Goal: Task Accomplishment & Management: Use online tool/utility

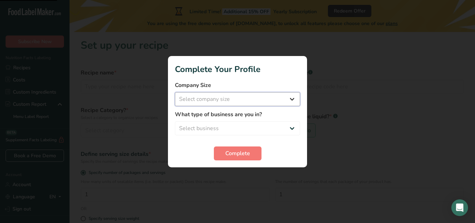
click at [244, 102] on select "Select company size Fewer than 10 Employees 10 to 50 Employees 51 to 500 Employ…" at bounding box center [237, 99] width 125 height 14
select select "1"
click at [175, 92] on select "Select company size Fewer than 10 Employees 10 to 50 Employees 51 to 500 Employ…" at bounding box center [237, 99] width 125 height 14
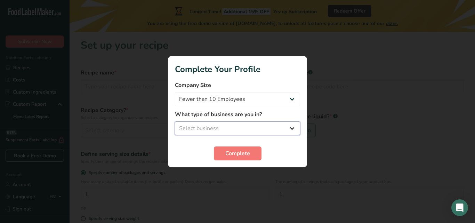
click at [233, 127] on select "Select business Packaged Food Manufacturer Restaurant & Cafe Bakery Meal Plans …" at bounding box center [237, 128] width 125 height 14
select select "1"
click at [175, 121] on select "Select business Packaged Food Manufacturer Restaurant & Cafe Bakery Meal Plans …" at bounding box center [237, 128] width 125 height 14
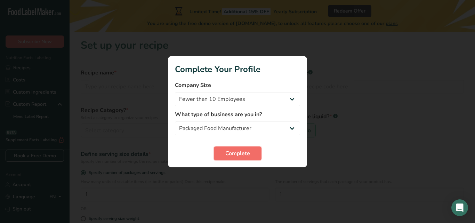
click at [232, 150] on span "Complete" at bounding box center [237, 153] width 25 height 8
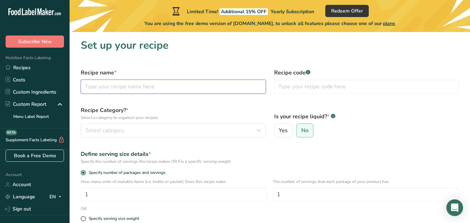
click at [196, 91] on input "text" at bounding box center [173, 87] width 185 height 14
type input "Beef Bone broth"
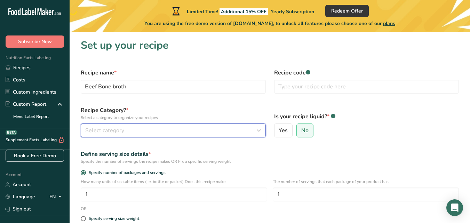
click at [163, 129] on div "Select category" at bounding box center [171, 130] width 172 height 8
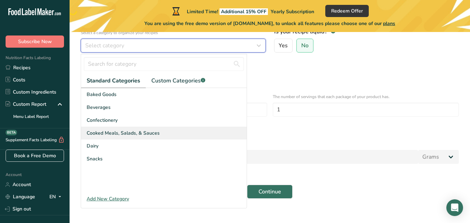
scroll to position [89, 0]
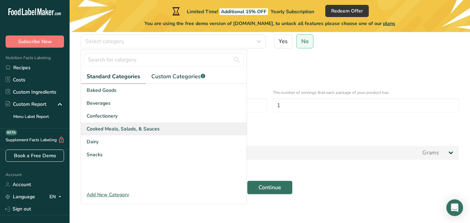
click at [145, 127] on span "Cooked Meals, Salads, & Sauces" at bounding box center [123, 128] width 73 height 7
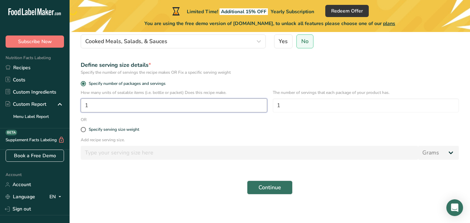
click at [144, 111] on input "1" at bounding box center [174, 105] width 186 height 14
click at [134, 108] on input "1" at bounding box center [174, 105] width 186 height 14
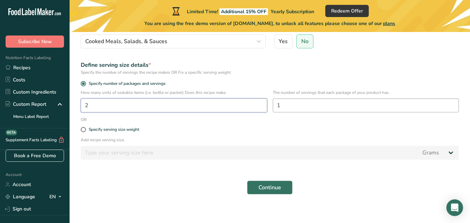
type input "2"
click at [315, 111] on input "1" at bounding box center [366, 105] width 186 height 14
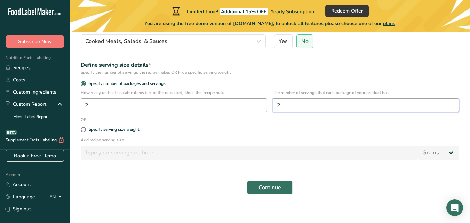
type input "2"
click at [196, 108] on input "2" at bounding box center [174, 105] width 186 height 14
type input "1"
click at [196, 108] on input "number" at bounding box center [174, 105] width 186 height 14
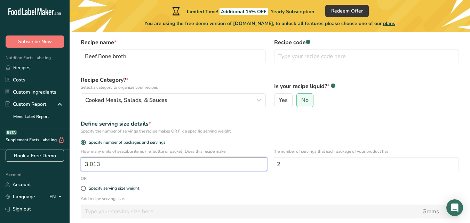
scroll to position [0, 0]
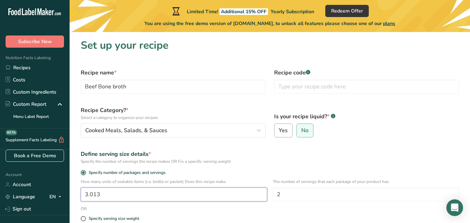
type input "3.013"
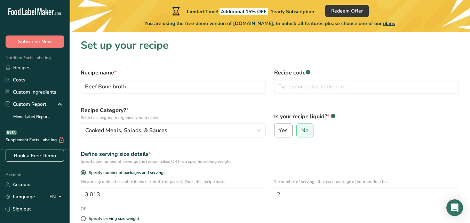
click at [284, 132] on span "Yes" at bounding box center [282, 130] width 9 height 7
click at [279, 132] on input "Yes" at bounding box center [276, 130] width 5 height 5
radio input "true"
radio input "false"
select select "22"
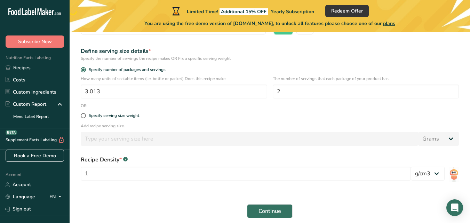
scroll to position [105, 0]
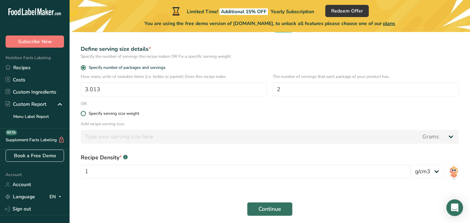
click at [83, 113] on span at bounding box center [83, 113] width 5 height 5
click at [83, 113] on input "Specify serving size weight" at bounding box center [83, 113] width 5 height 5
radio input "true"
radio input "false"
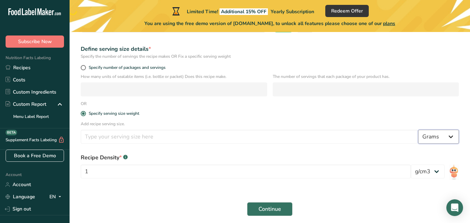
click at [440, 138] on select "Grams kg mg mcg lb oz l mL fl oz tbsp tsp cup qt gallon" at bounding box center [438, 137] width 41 height 14
select select "17"
click at [418, 130] on select "Grams kg mg mcg lb oz l mL fl oz tbsp tsp cup qt gallon" at bounding box center [438, 137] width 41 height 14
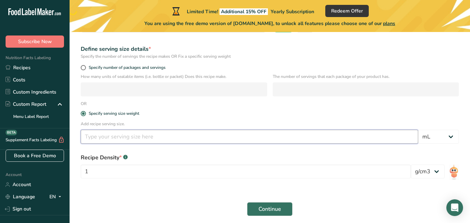
click at [252, 134] on input "number" at bounding box center [249, 137] width 337 height 14
type input "250"
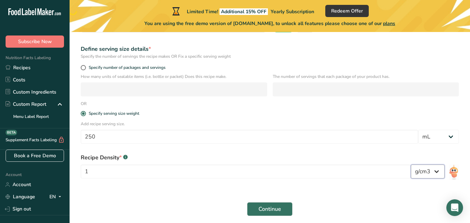
click at [424, 175] on select "lb/ft3 g/cm3" at bounding box center [428, 171] width 34 height 14
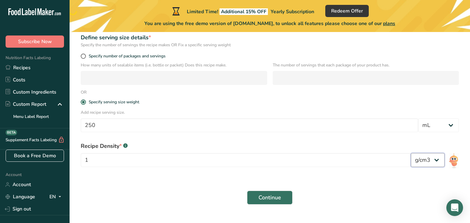
scroll to position [117, 0]
click at [262, 194] on span "Continue" at bounding box center [269, 197] width 23 height 8
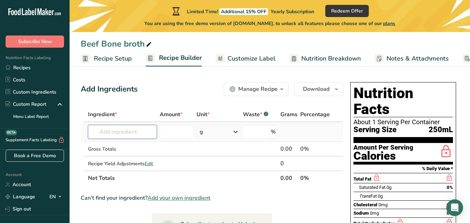
click at [128, 131] on input "text" at bounding box center [122, 132] width 69 height 14
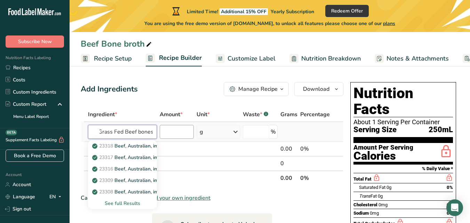
type input "Grass Fed Beef bones"
click at [172, 132] on input "number" at bounding box center [177, 132] width 34 height 14
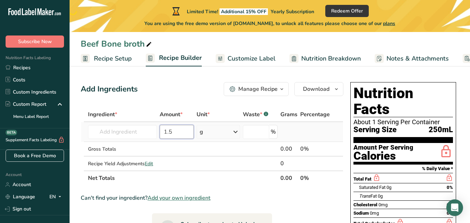
type input "1.5"
click at [213, 131] on div "g" at bounding box center [217, 132] width 43 height 14
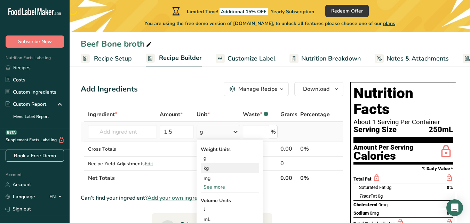
click at [212, 170] on div "kg" at bounding box center [230, 168] width 58 height 10
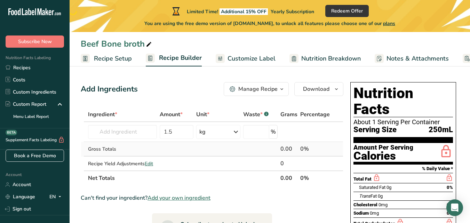
click at [241, 150] on td at bounding box center [218, 149] width 47 height 15
click at [123, 132] on input "text" at bounding box center [122, 132] width 69 height 14
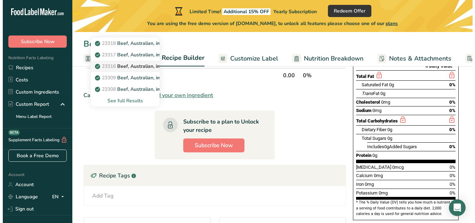
scroll to position [104, 0]
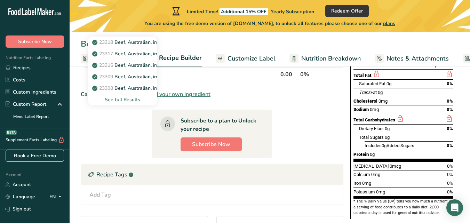
type input "Grass fed beef bones"
click at [119, 102] on div "See full Results" at bounding box center [123, 99] width 58 height 7
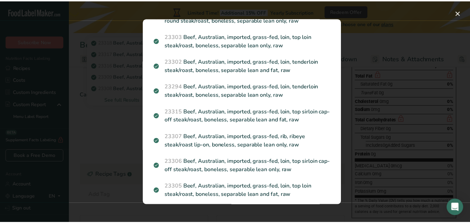
scroll to position [142, 0]
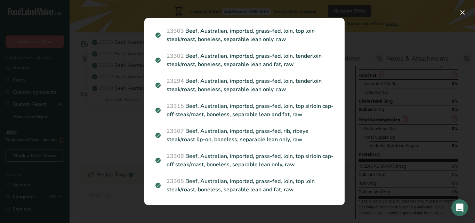
click at [128, 139] on div "Search results modal" at bounding box center [237, 111] width 475 height 223
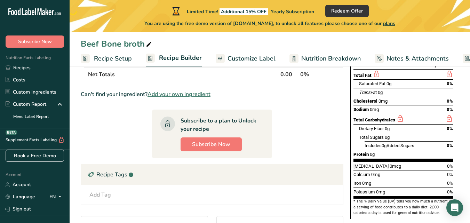
scroll to position [0, 0]
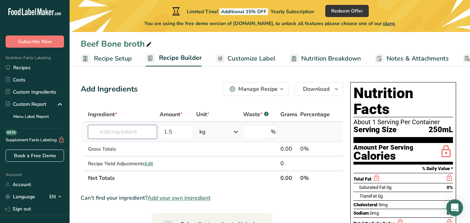
click at [115, 137] on input "text" at bounding box center [122, 132] width 69 height 14
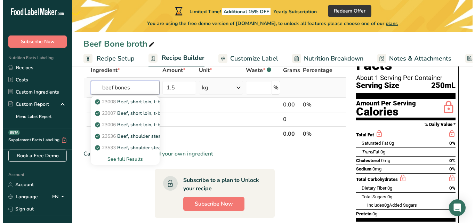
scroll to position [52, 0]
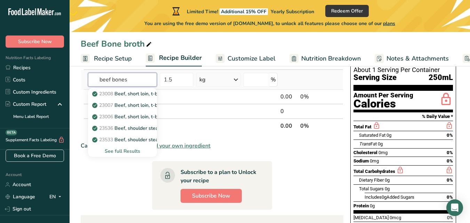
type input "beef bones"
click at [115, 150] on div "See full Results" at bounding box center [123, 150] width 58 height 7
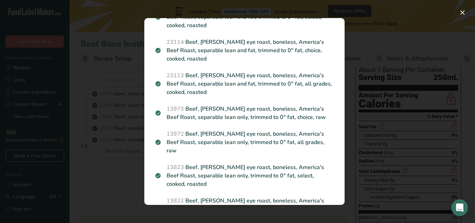
scroll to position [1126, 0]
